Goal: Information Seeking & Learning: Find contact information

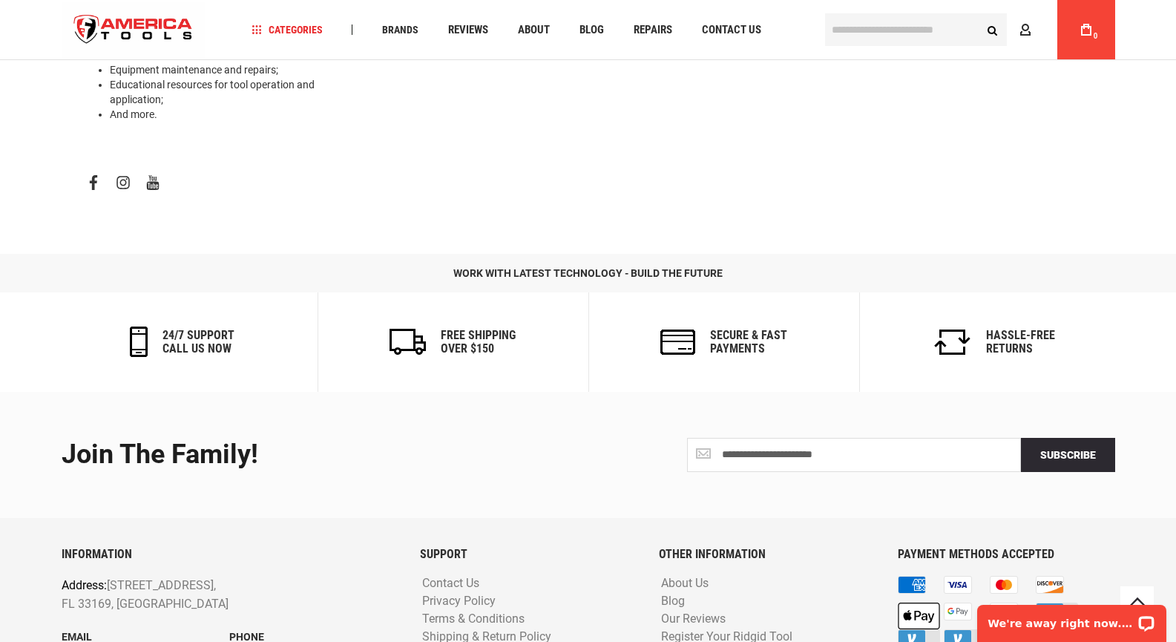
drag, startPoint x: 58, startPoint y: 540, endPoint x: 275, endPoint y: 536, distance: 217.4
click at [280, 548] on div "INFORMATION Address: [STREET_ADDRESS] Email [EMAIL_ADDRESS][DOMAIN_NAME] Phone …" at bounding box center [229, 627] width 358 height 158
click at [280, 628] on p "Phone" at bounding box center [313, 636] width 168 height 16
click at [14, 527] on footer "**********" at bounding box center [588, 564] width 1176 height 345
drag, startPoint x: 99, startPoint y: 542, endPoint x: 239, endPoint y: 537, distance: 140.3
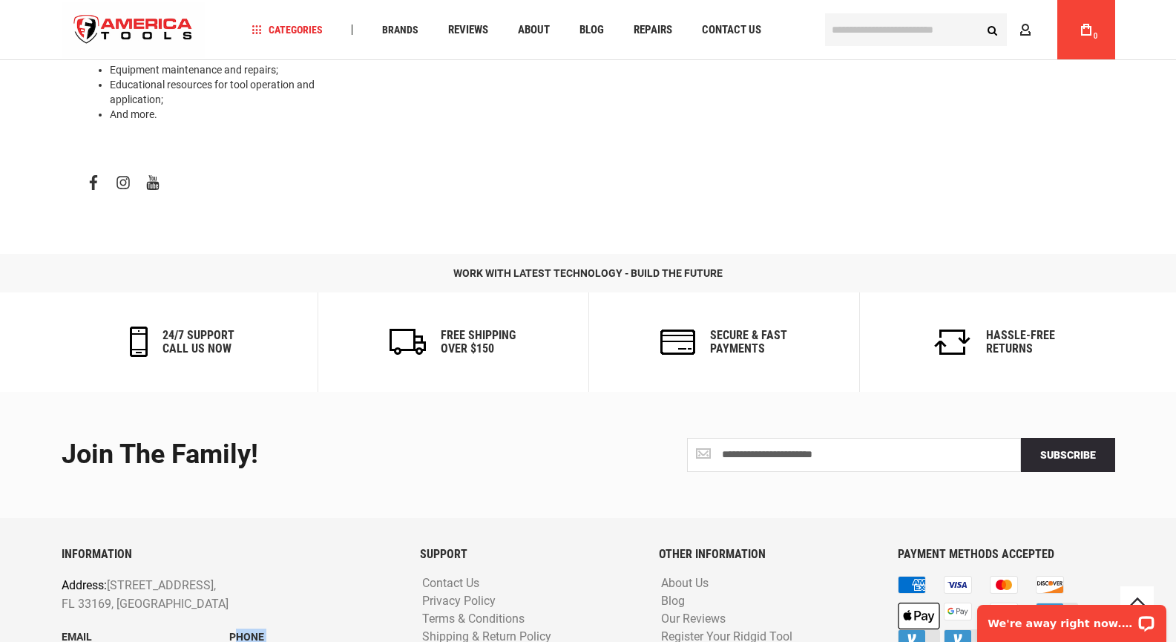
click at [239, 548] on div "INFORMATION Address: [STREET_ADDRESS] Email [EMAIL_ADDRESS][DOMAIN_NAME] Phone …" at bounding box center [229, 627] width 358 height 158
click at [102, 576] on p "Address: [STREET_ADDRESS]" at bounding box center [196, 595] width 269 height 38
click at [62, 548] on div "INFORMATION Address: [STREET_ADDRESS] Email [EMAIL_ADDRESS][DOMAIN_NAME] Phone …" at bounding box center [229, 627] width 358 height 158
copy div "Email [EMAIL_ADDRESS][DOMAIN_NAME] Phone [PHONE_NUMBER]"
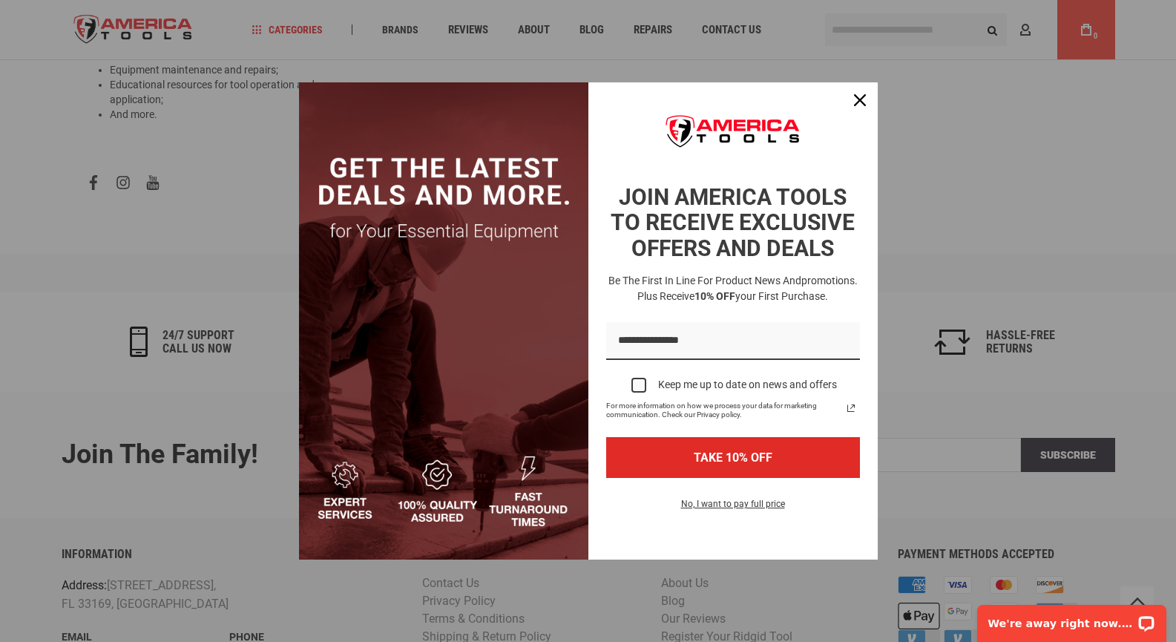
drag, startPoint x: 1023, startPoint y: 177, endPoint x: 955, endPoint y: 152, distance: 72.8
click at [1023, 177] on div "Marketing offer form" at bounding box center [588, 321] width 1176 height 642
